Goal: Task Accomplishment & Management: Use online tool/utility

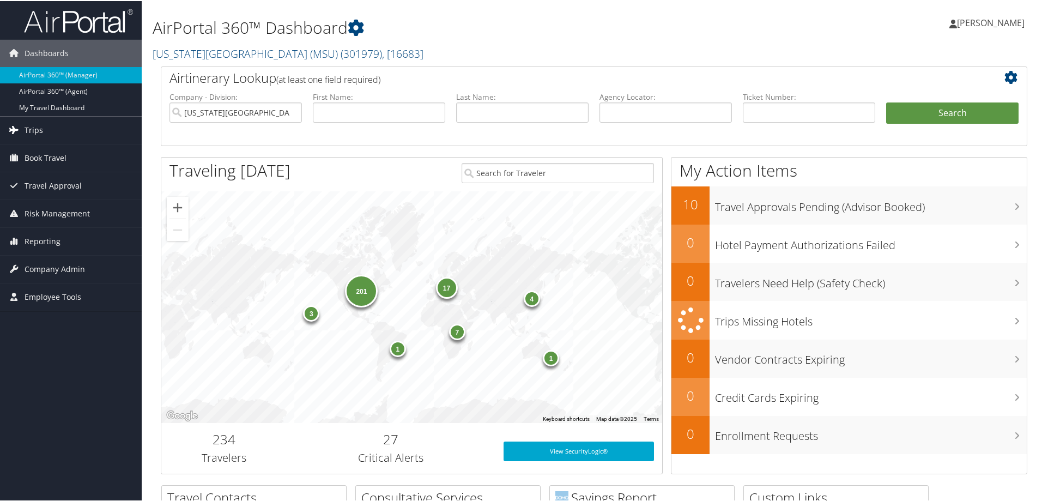
click at [40, 128] on span "Trips" at bounding box center [34, 129] width 19 height 27
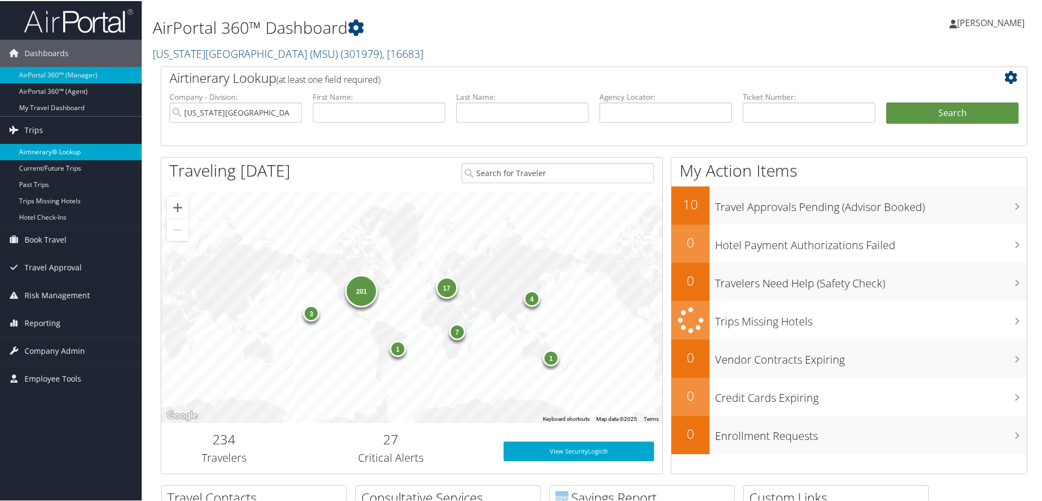
click at [41, 144] on link "Airtinerary® Lookup" at bounding box center [71, 151] width 142 height 16
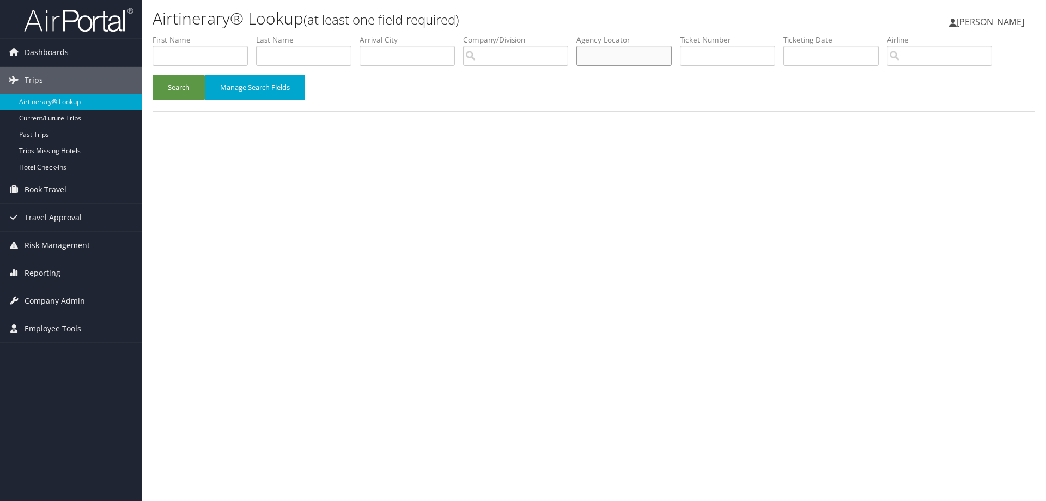
paste input "*A 1.1HARRIS/JONATHAN FOX 2.1HAMAMOTO HARRIS/CYNTHIA 3.1AIZAWA/ALICIA 4.1HARRIS…"
type input "*"
type input "HXHKYU"
click at [183, 88] on button "Search" at bounding box center [179, 88] width 52 height 26
